Goal: Task Accomplishment & Management: Complete application form

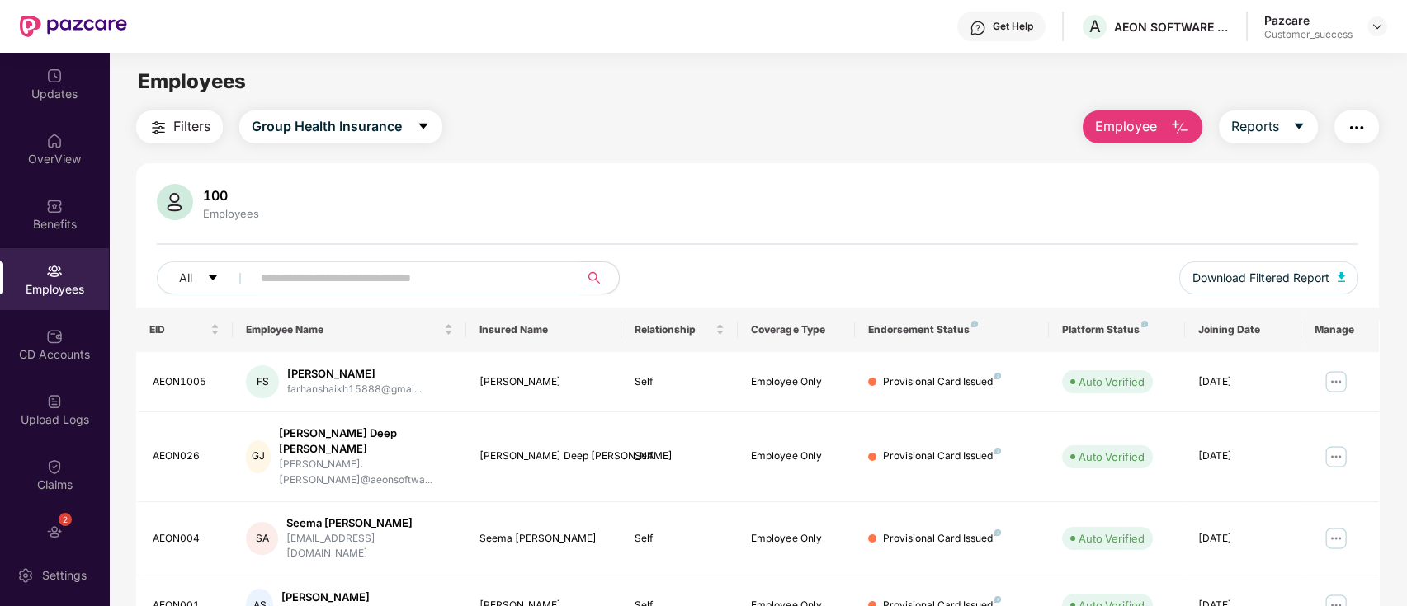
click at [451, 282] on input "text" at bounding box center [409, 278] width 296 height 25
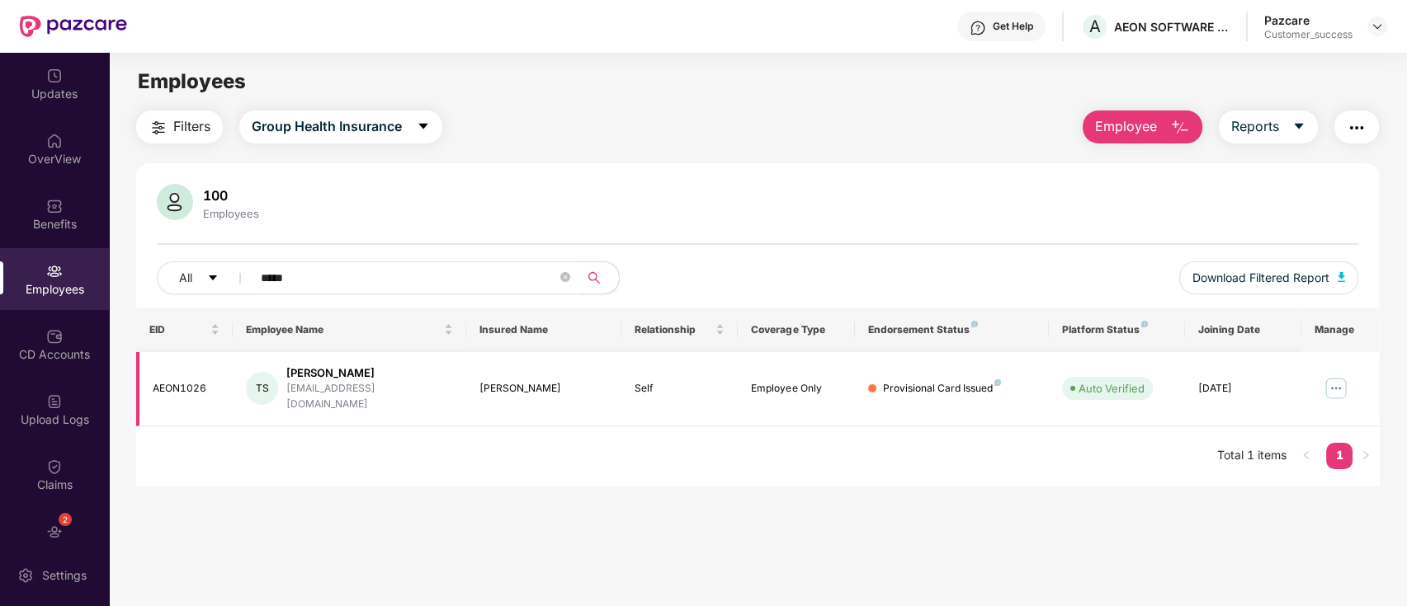
type input "*****"
click at [1334, 375] on img at bounding box center [1336, 388] width 26 height 26
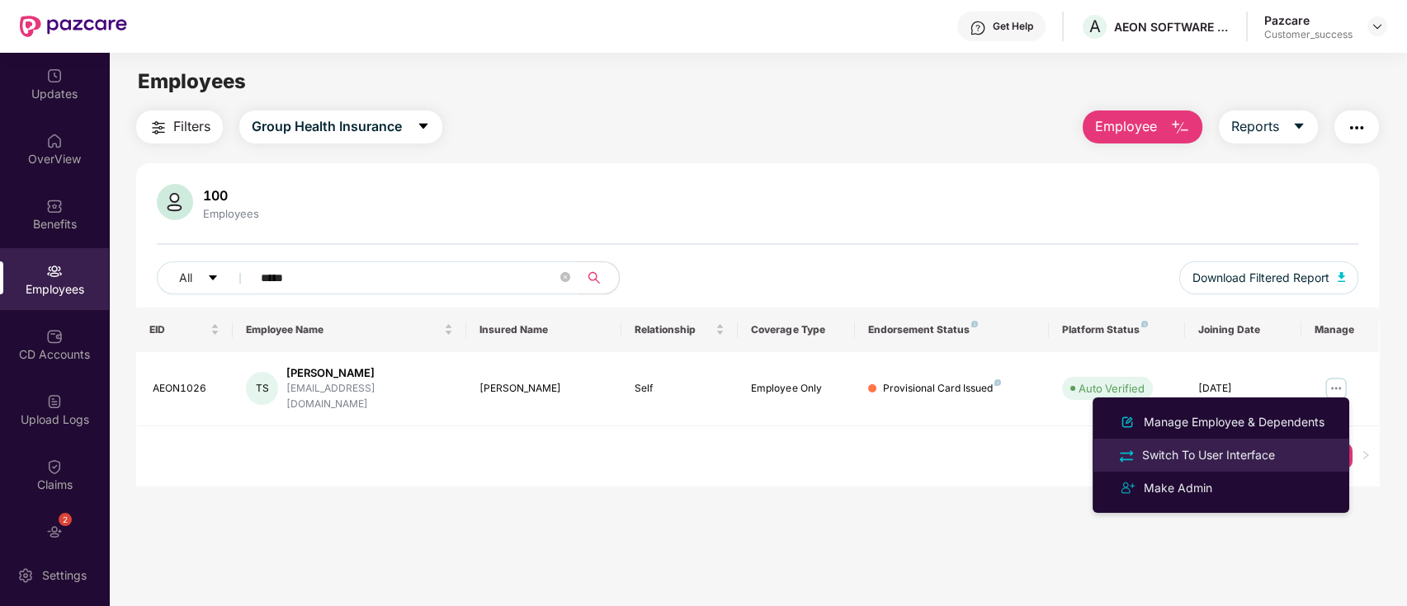
click at [1173, 449] on div "Switch To User Interface" at bounding box center [1208, 455] width 139 height 18
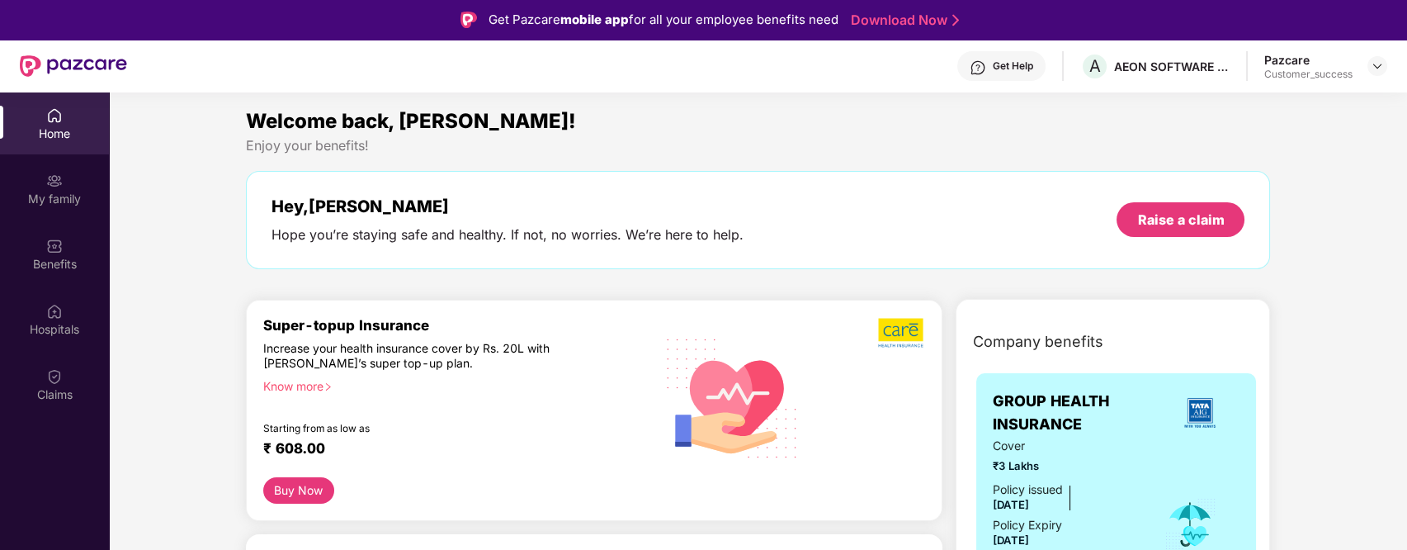
click at [996, 74] on div "Get Help" at bounding box center [1001, 66] width 88 height 30
click at [775, 116] on div "Welcome back, [PERSON_NAME]!" at bounding box center [758, 121] width 1025 height 31
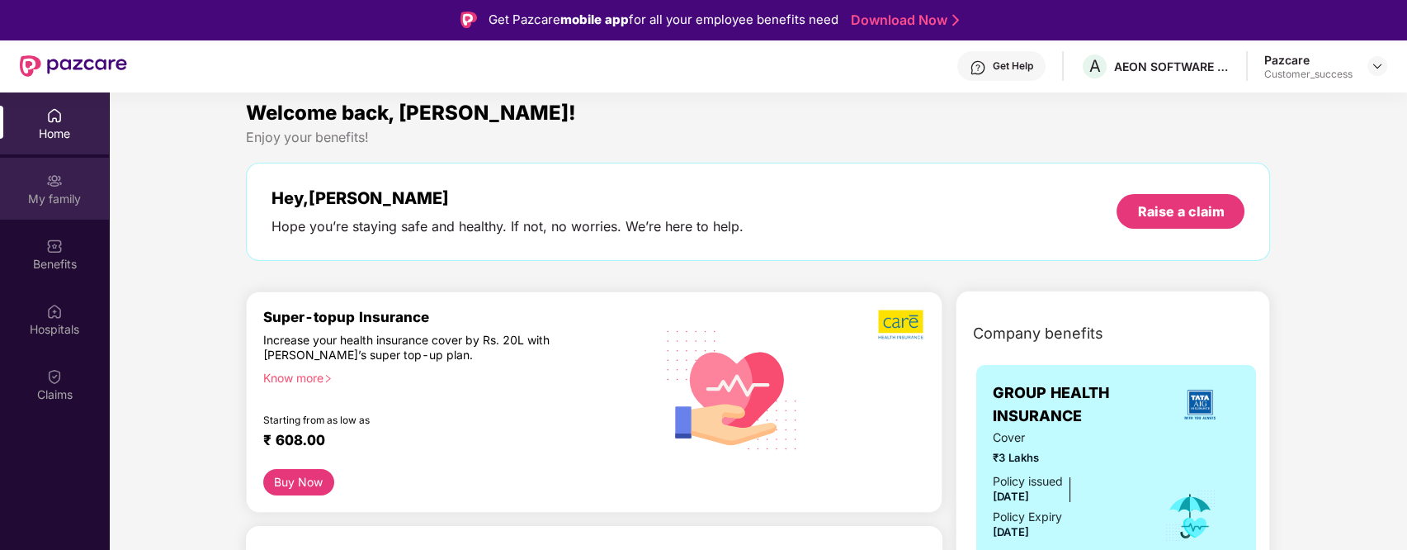
click at [55, 187] on img at bounding box center [54, 180] width 17 height 17
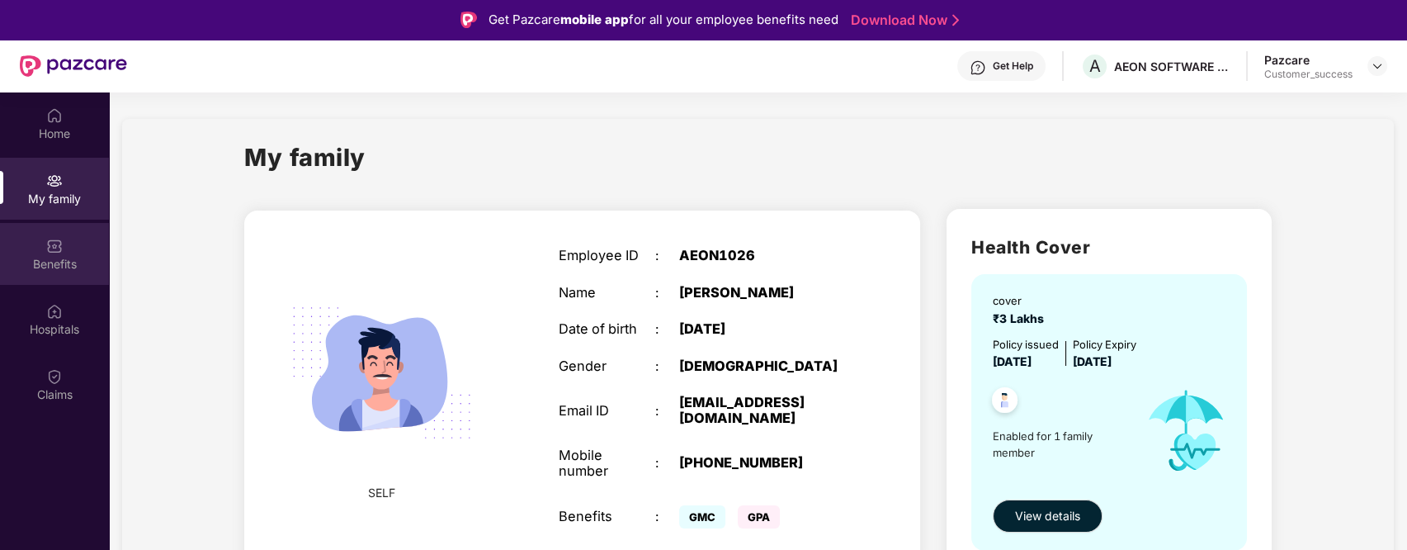
click at [53, 243] on img at bounding box center [54, 246] width 17 height 17
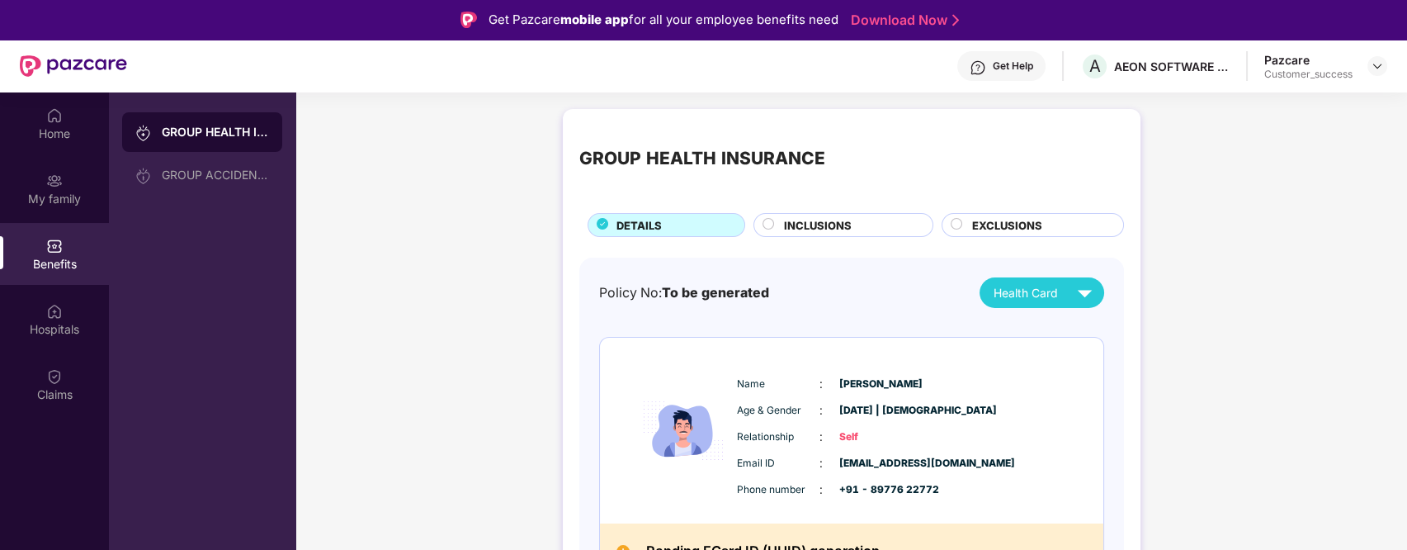
click at [791, 224] on span "INCLUSIONS" at bounding box center [818, 225] width 68 height 17
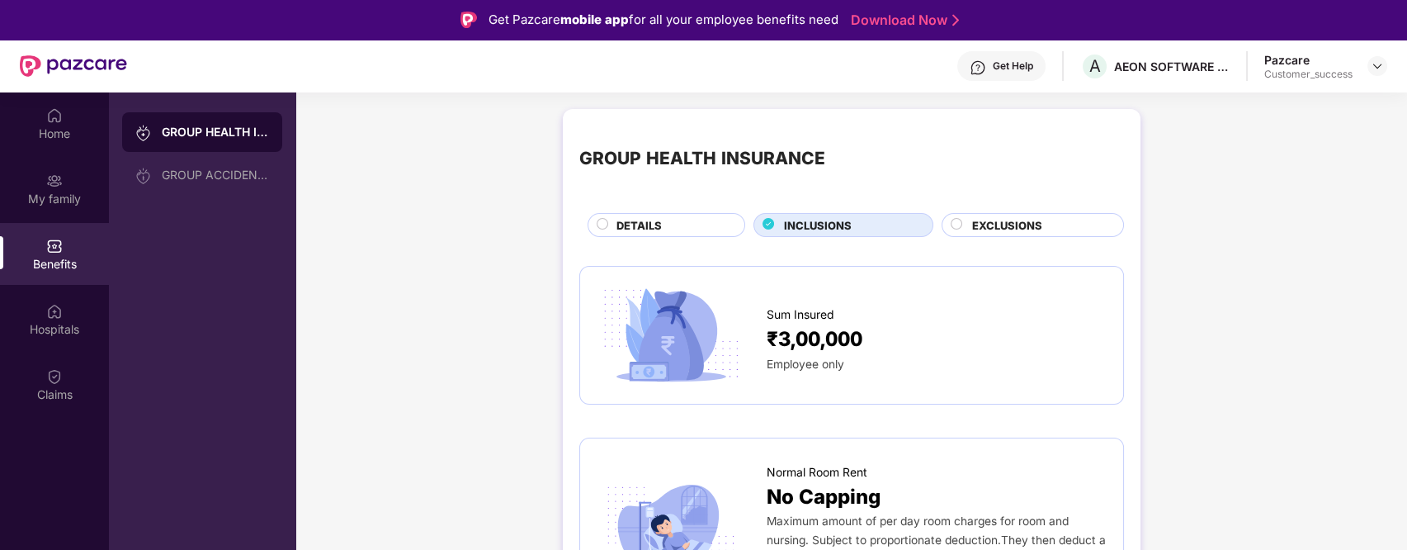
click at [987, 226] on span "EXCLUSIONS" at bounding box center [1007, 225] width 70 height 17
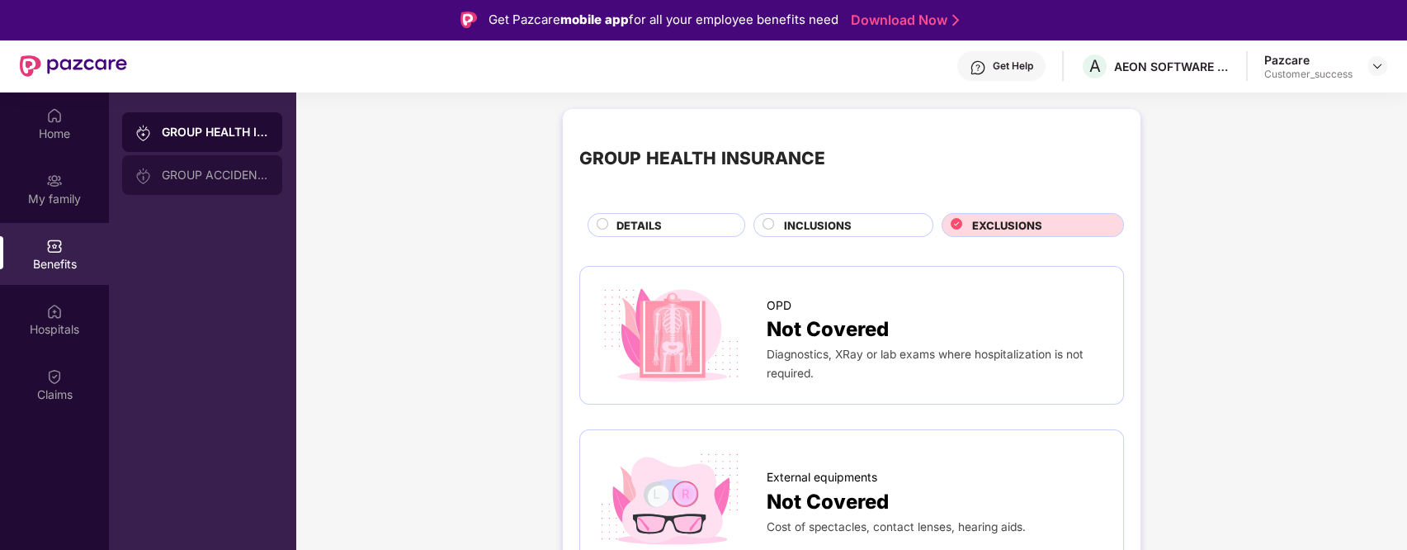
click at [193, 165] on div "GROUP ACCIDENTAL INSURANCE" at bounding box center [202, 175] width 160 height 40
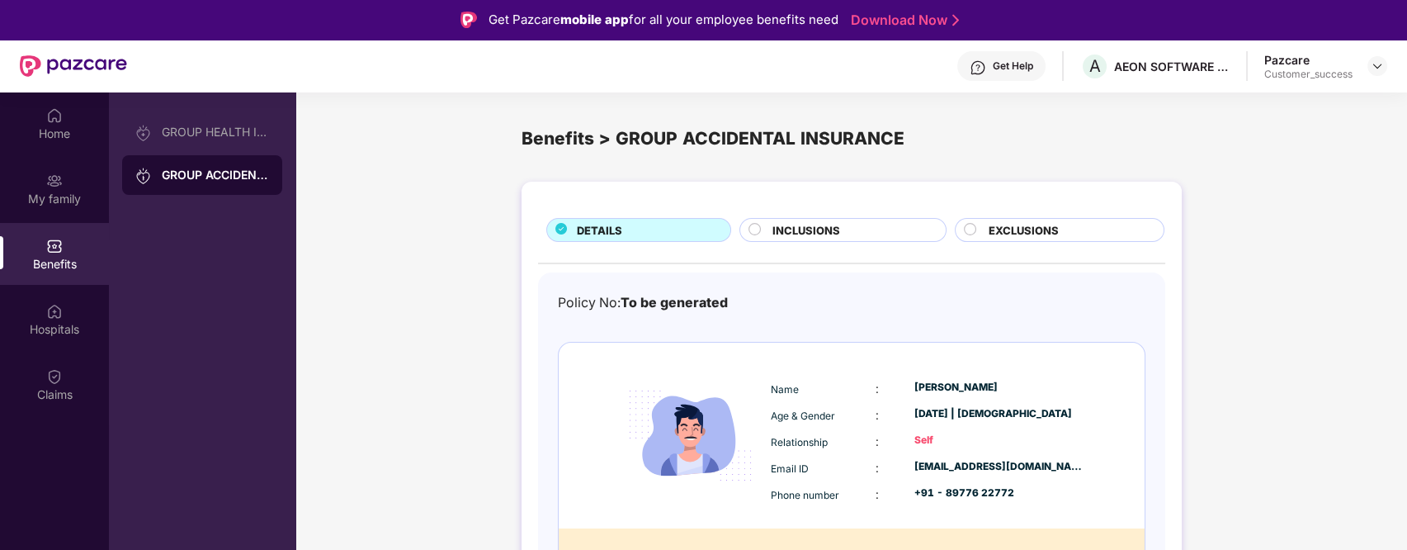
click at [873, 222] on div "INCLUSIONS" at bounding box center [850, 231] width 173 height 19
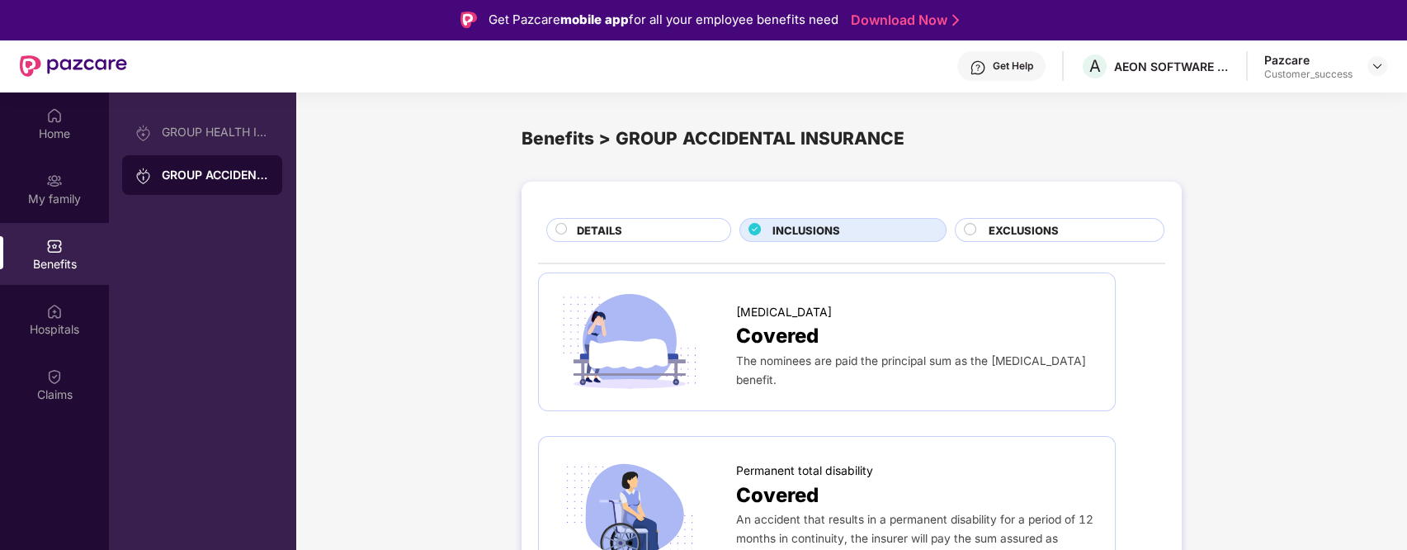
click at [1042, 224] on span "EXCLUSIONS" at bounding box center [1024, 230] width 70 height 17
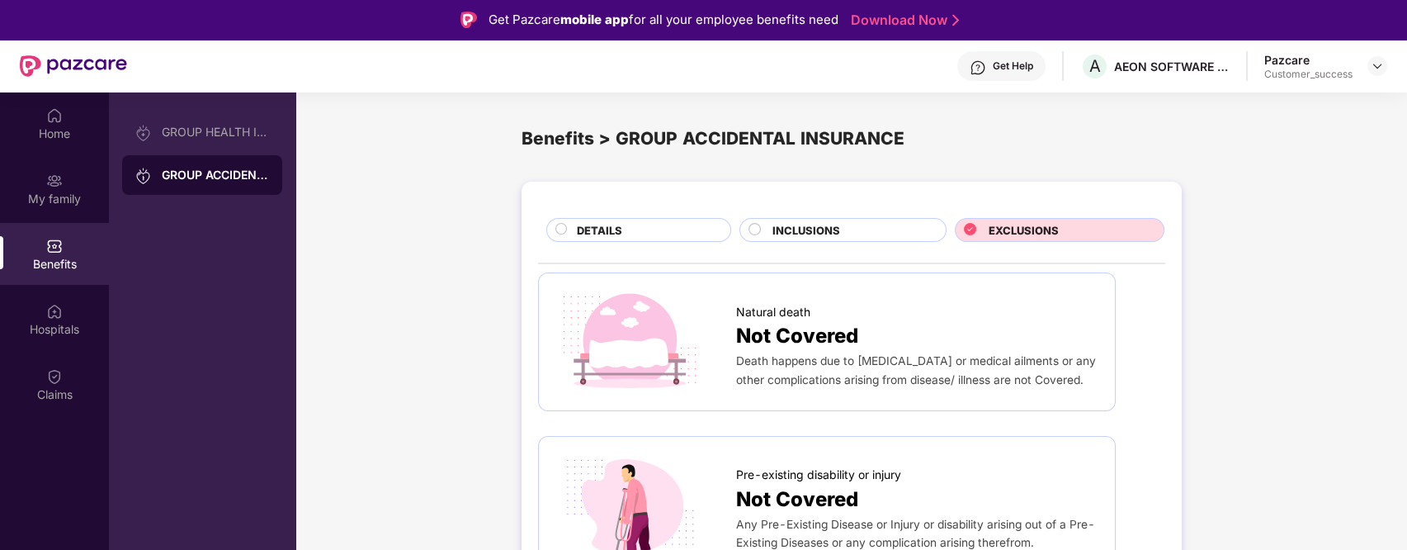
click at [862, 226] on div "INCLUSIONS" at bounding box center [850, 231] width 173 height 19
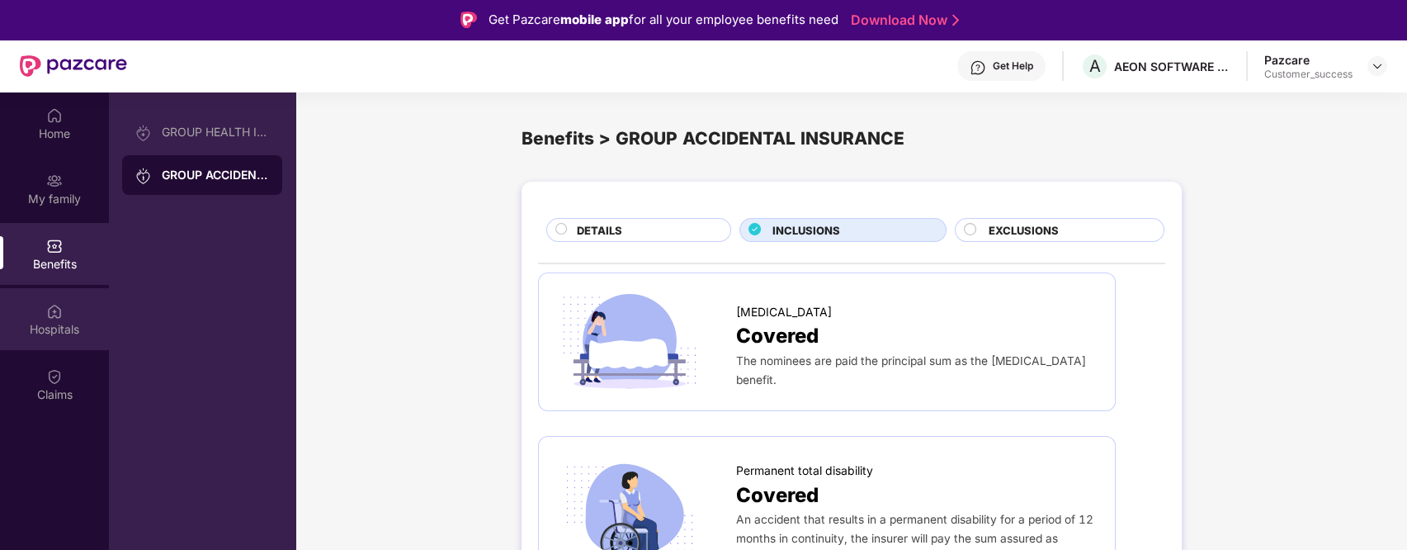
click at [51, 313] on img at bounding box center [54, 311] width 17 height 17
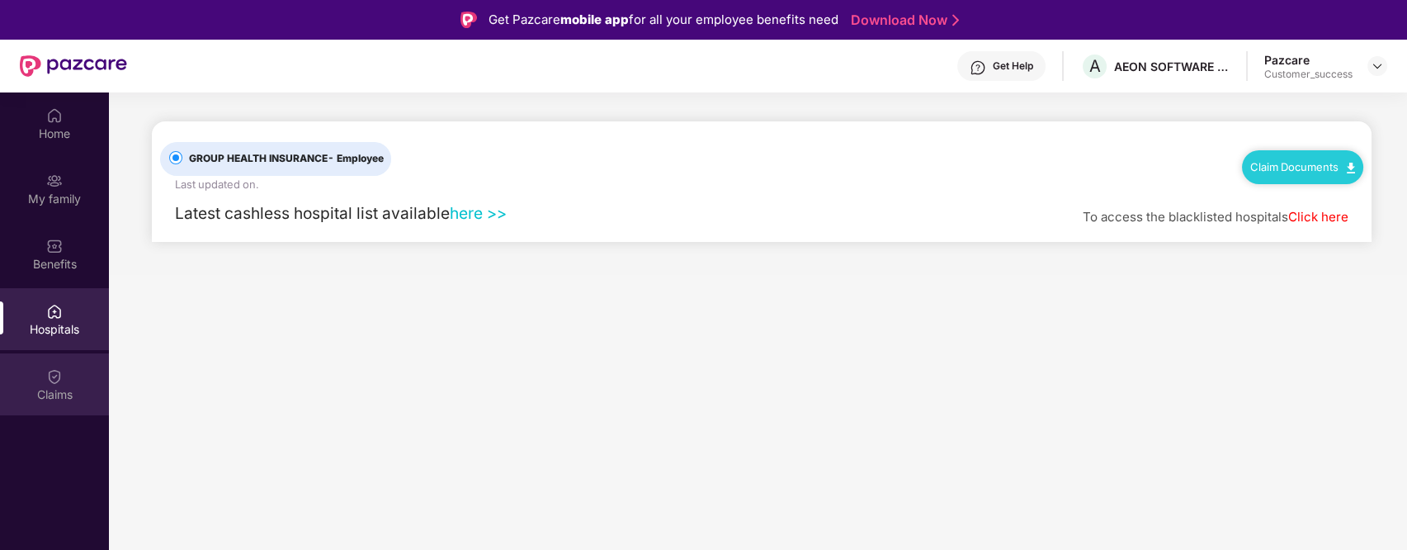
click at [43, 375] on div "Claims" at bounding box center [54, 384] width 109 height 62
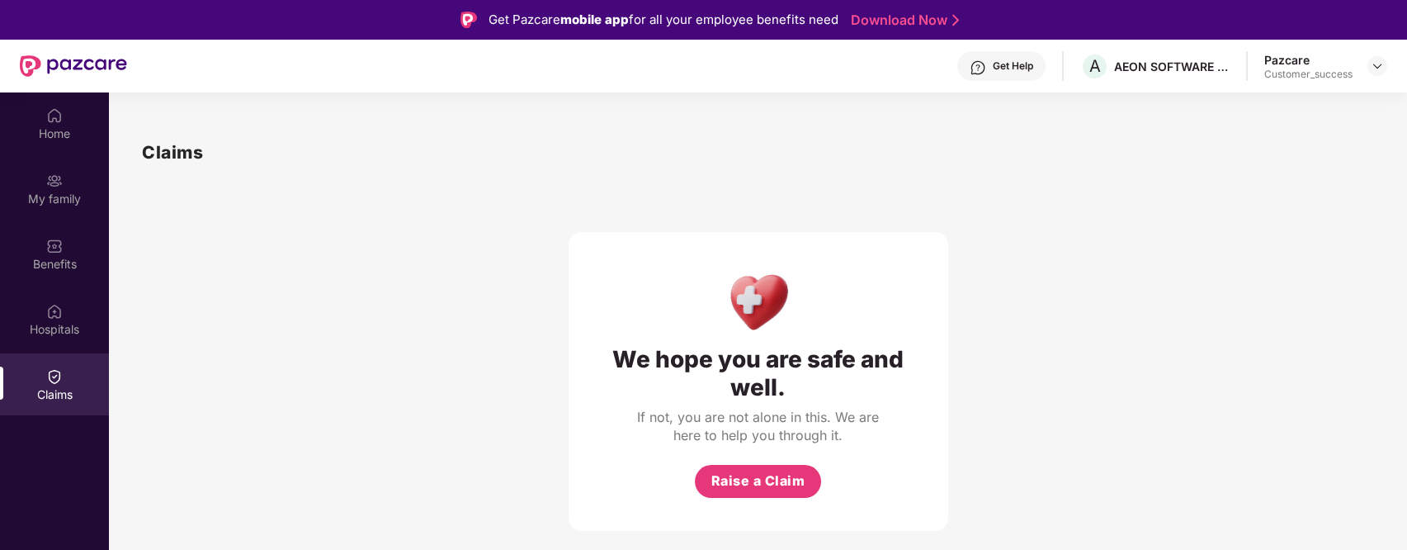
scroll to position [92, 0]
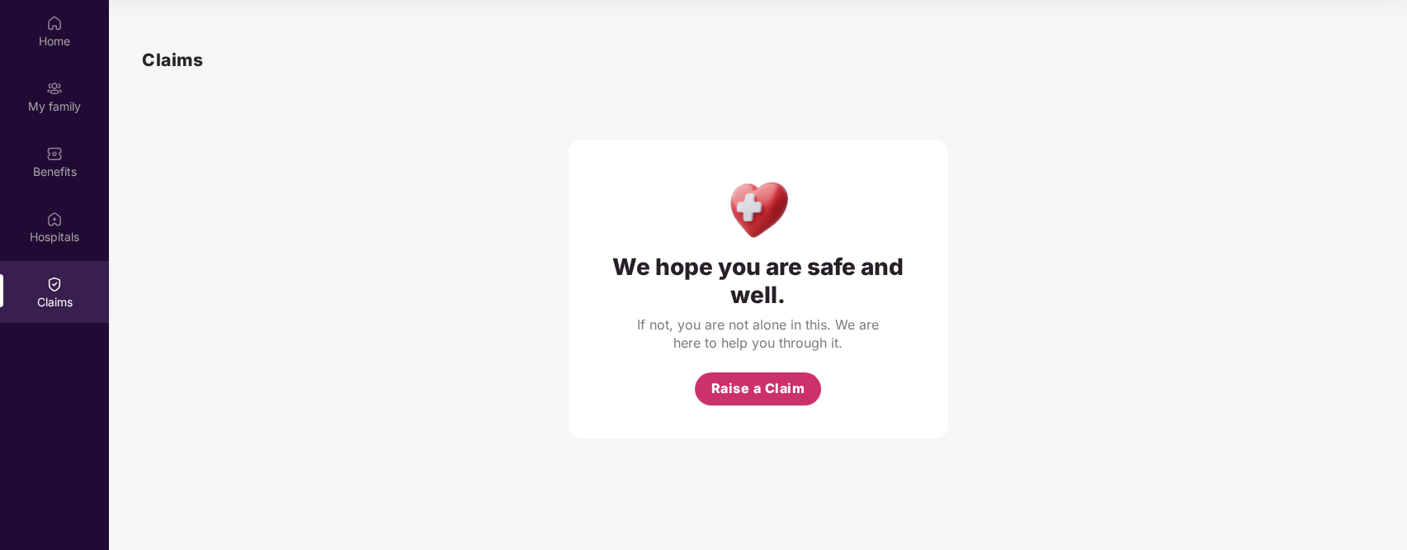
click at [739, 383] on span "Raise a Claim" at bounding box center [758, 388] width 94 height 21
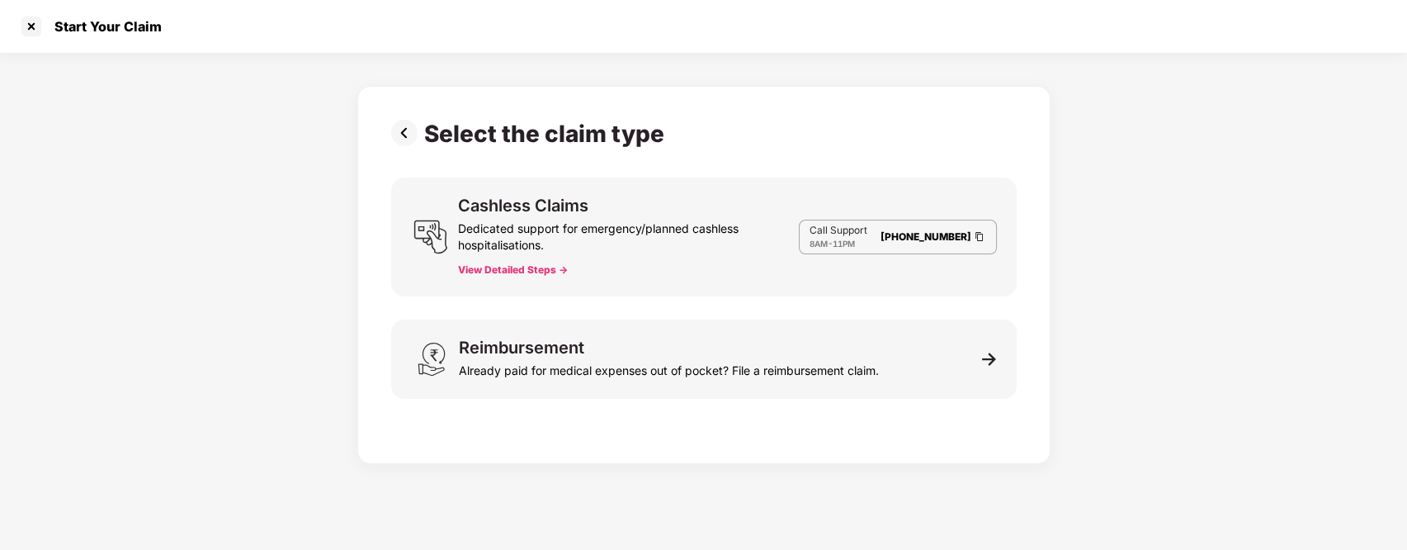
scroll to position [40, 0]
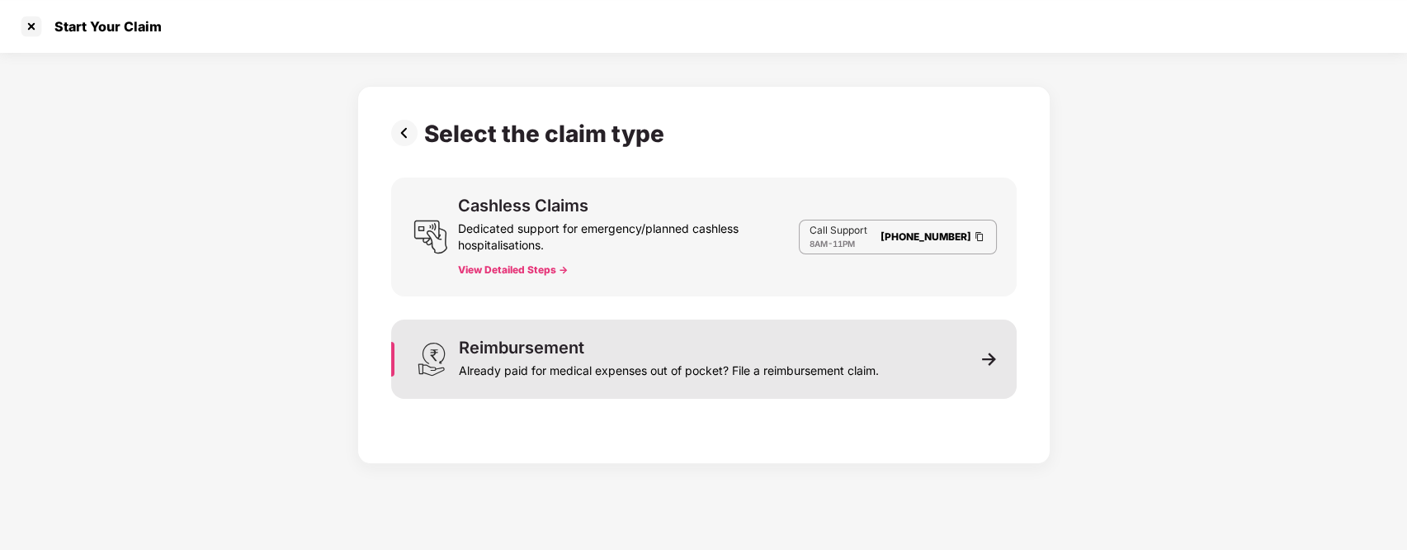
click at [956, 354] on div "Reimbursement Already paid for medical expenses out of pocket? File a reimburse…" at bounding box center [703, 358] width 625 height 79
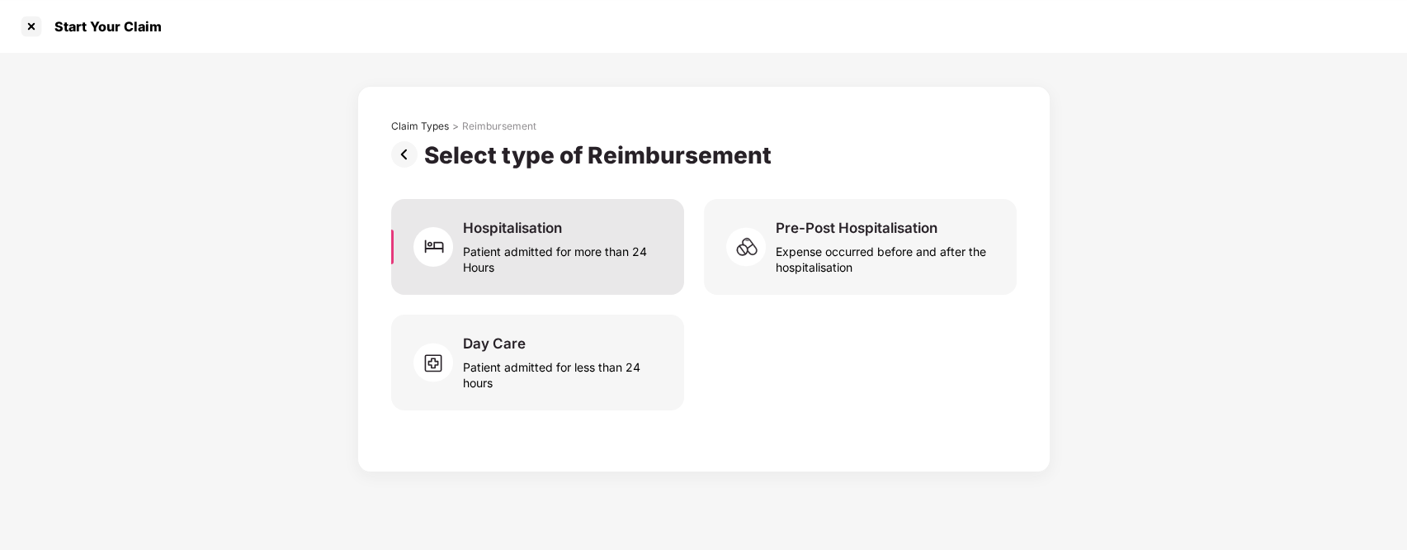
click at [615, 228] on div "Hospitalisation Patient admitted for more than 24 Hours" at bounding box center [563, 247] width 201 height 56
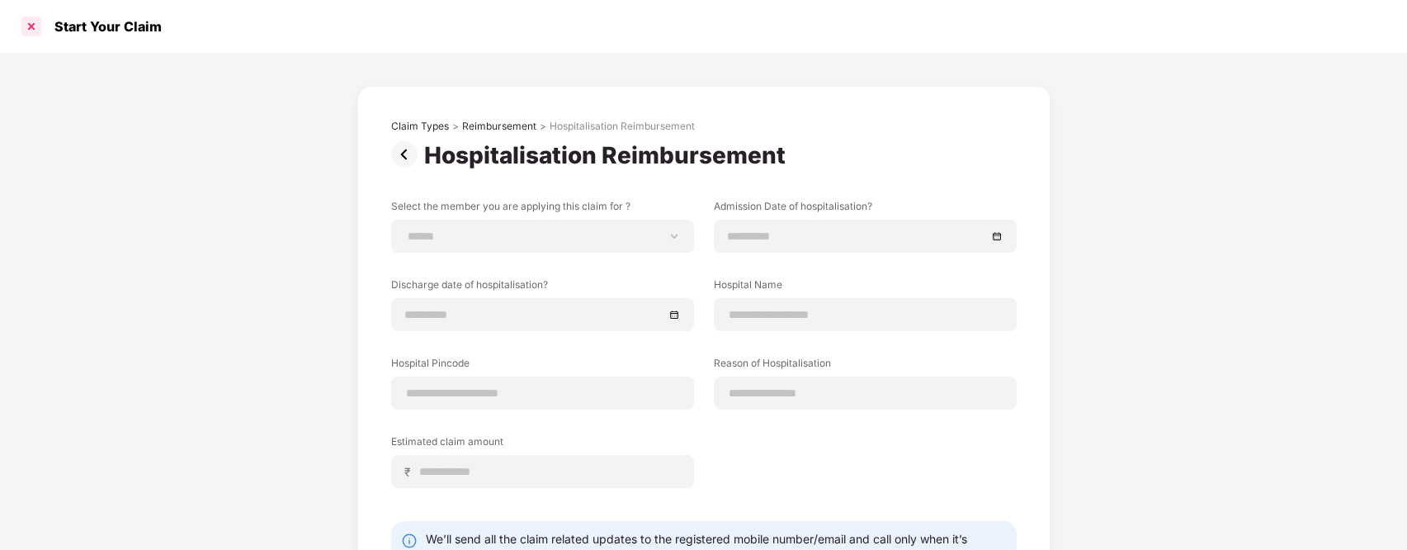
click at [32, 30] on div at bounding box center [31, 26] width 26 height 26
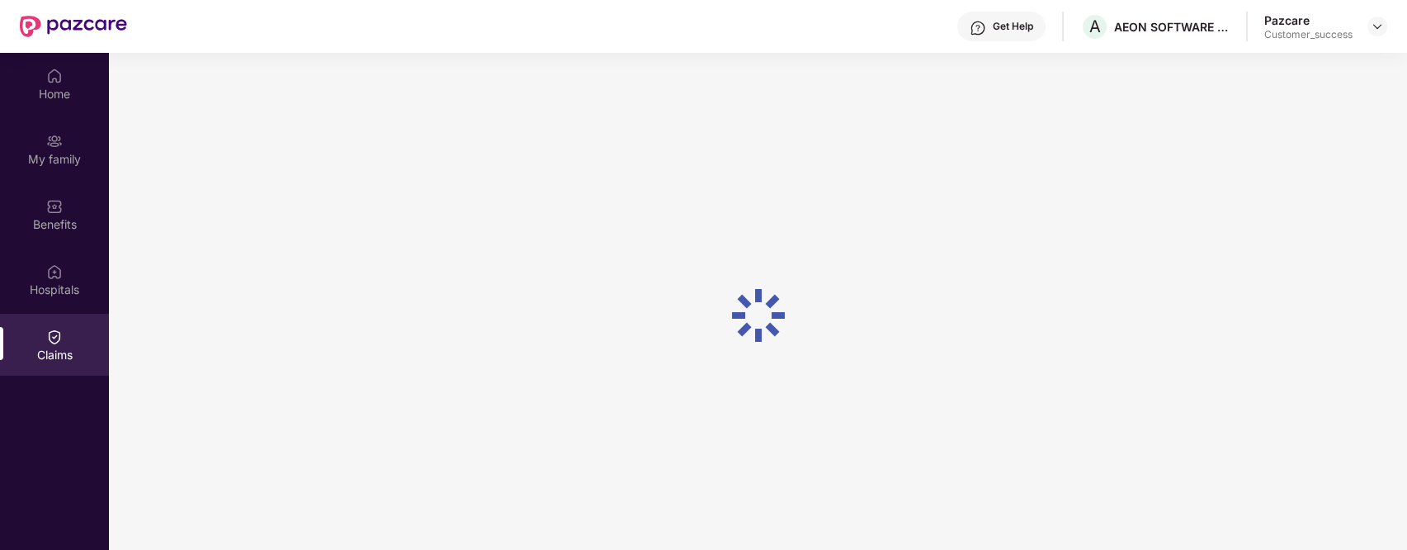
scroll to position [92, 0]
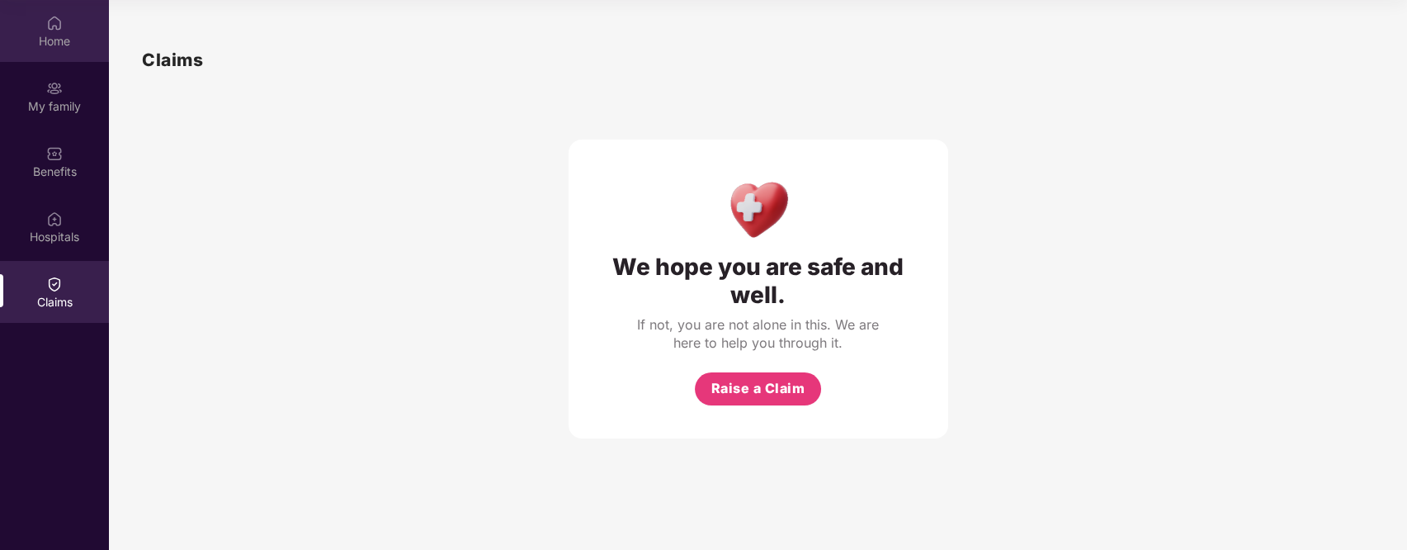
click at [54, 30] on img at bounding box center [54, 23] width 17 height 17
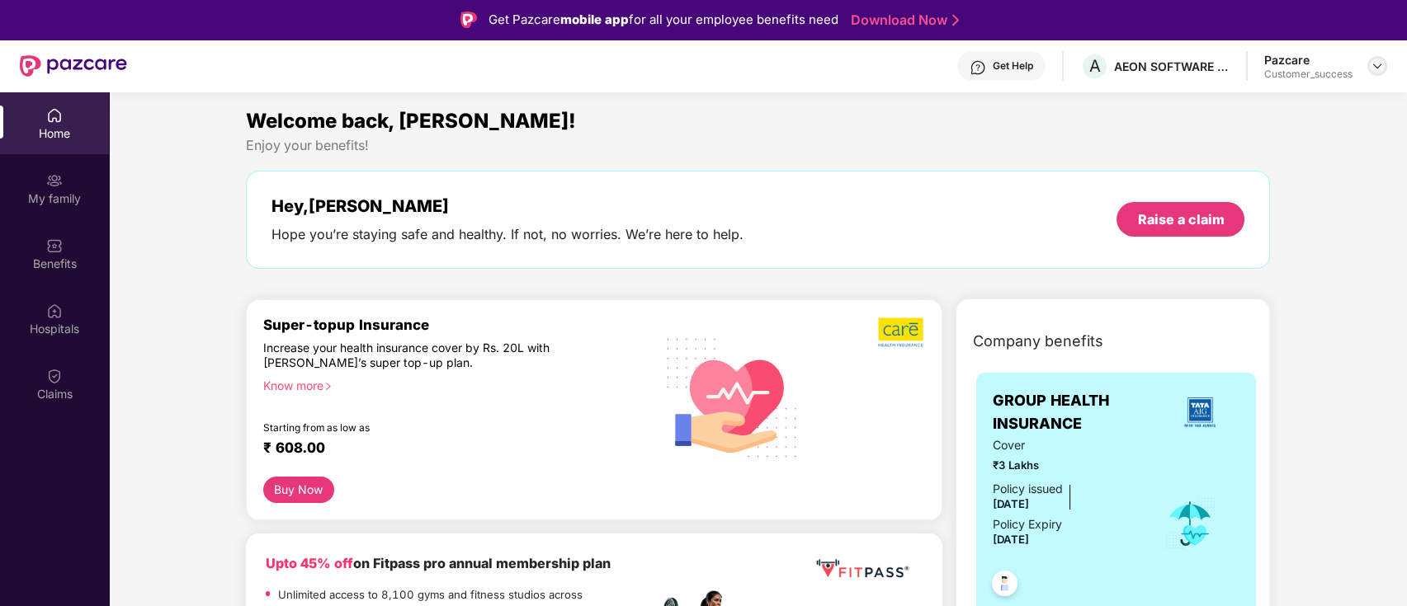
click at [1372, 64] on img at bounding box center [1377, 65] width 13 height 13
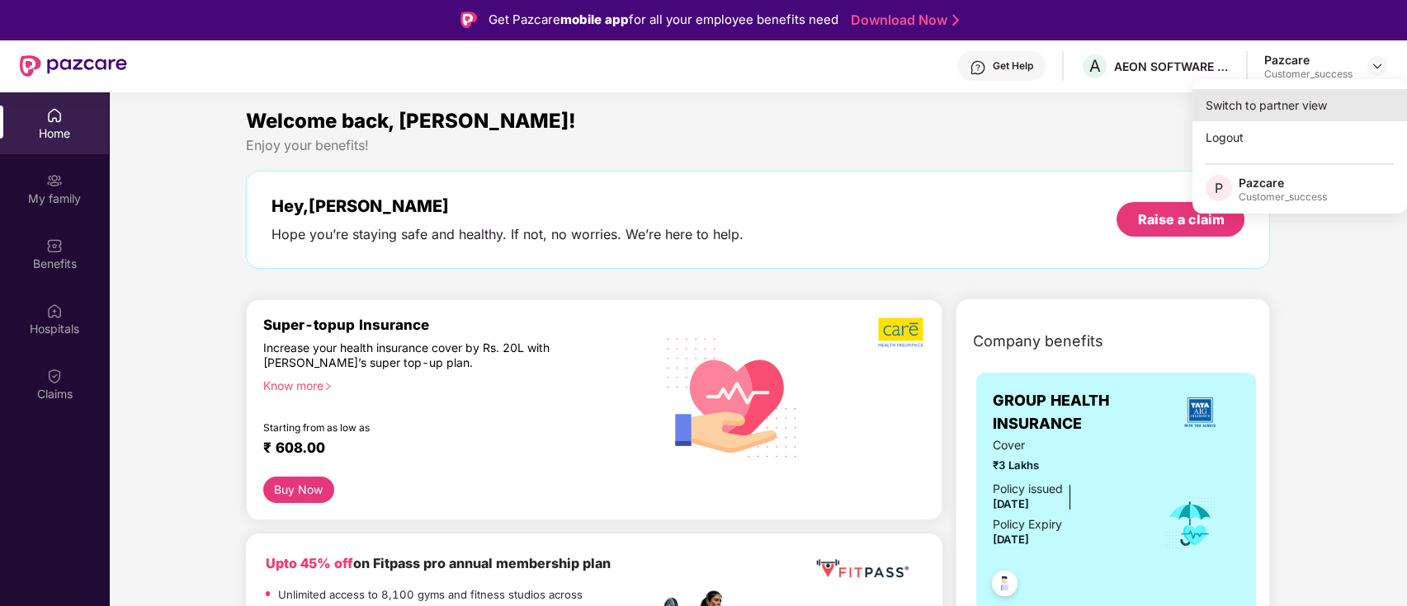
click at [1281, 103] on div "Switch to partner view" at bounding box center [1299, 105] width 215 height 32
